Goal: Information Seeking & Learning: Learn about a topic

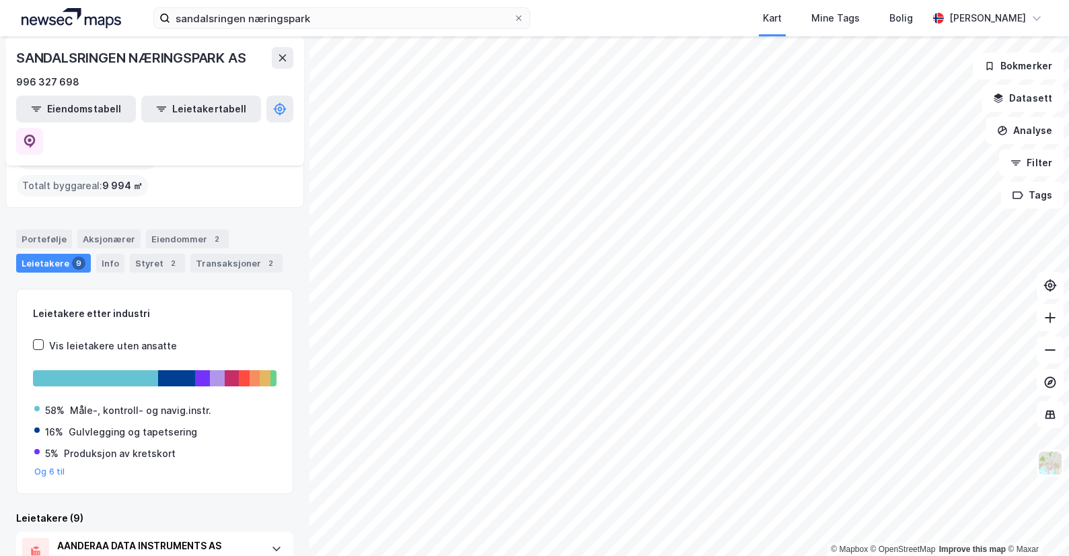
scroll to position [58, 0]
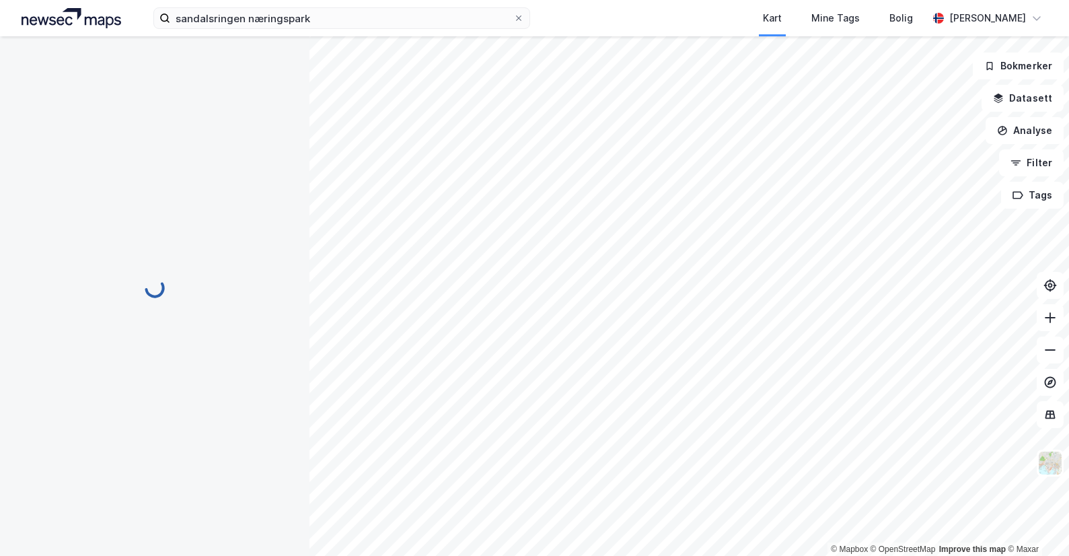
scroll to position [59, 0]
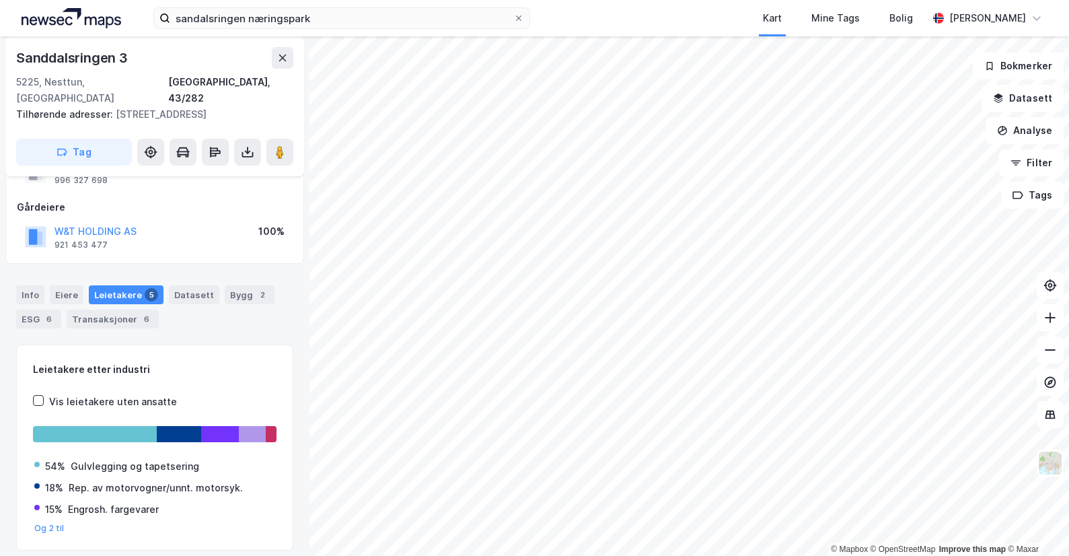
scroll to position [59, 0]
